Goal: Transaction & Acquisition: Purchase product/service

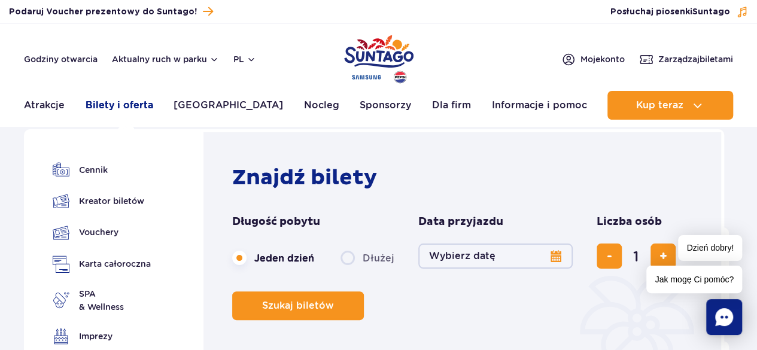
click at [145, 100] on link "Bilety i oferta" at bounding box center [120, 105] width 68 height 29
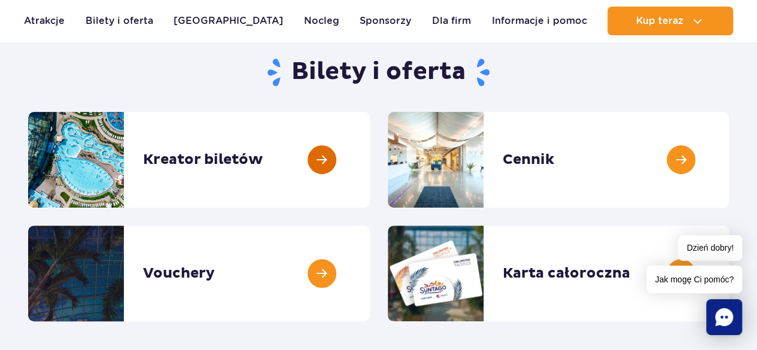
scroll to position [120, 0]
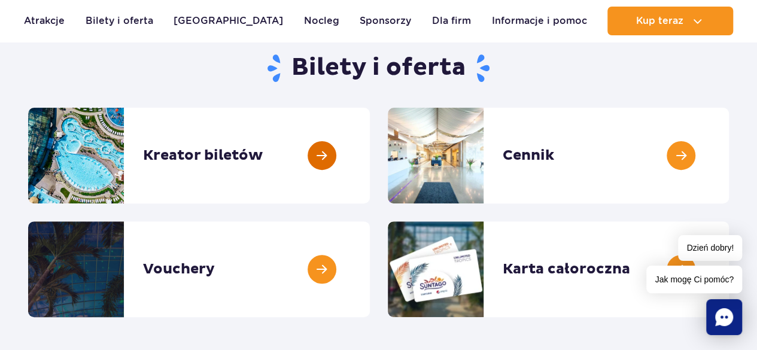
click at [370, 162] on link at bounding box center [370, 156] width 0 height 96
click at [729, 168] on link at bounding box center [729, 156] width 0 height 96
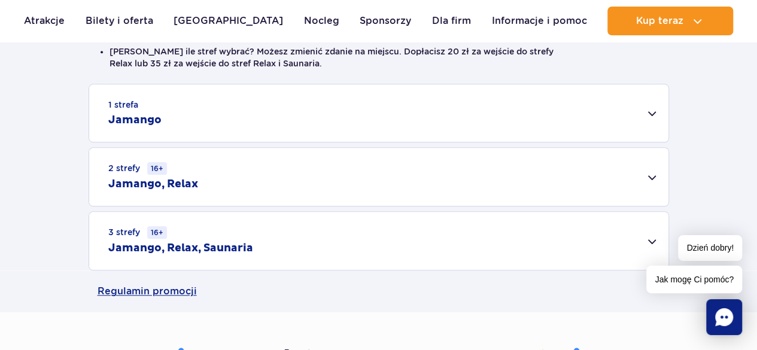
scroll to position [419, 0]
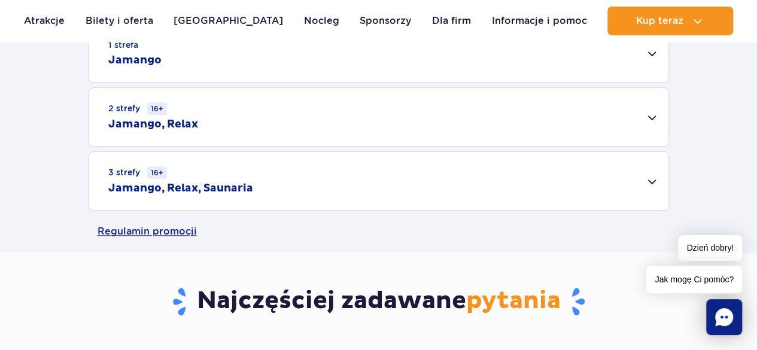
click at [658, 181] on div "3 strefy 16+ Jamango, Relax, Saunaria" at bounding box center [378, 181] width 579 height 58
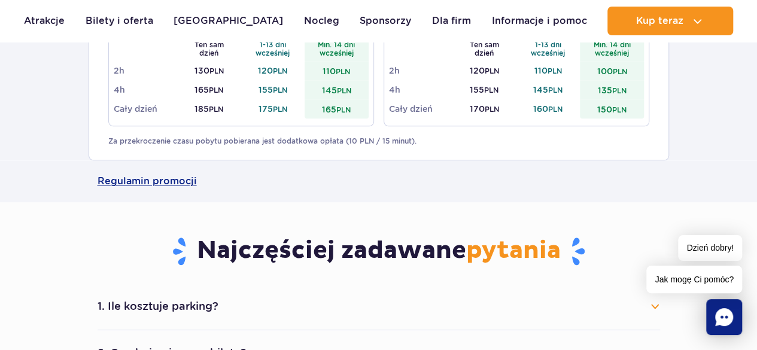
scroll to position [778, 0]
